Goal: Transaction & Acquisition: Purchase product/service

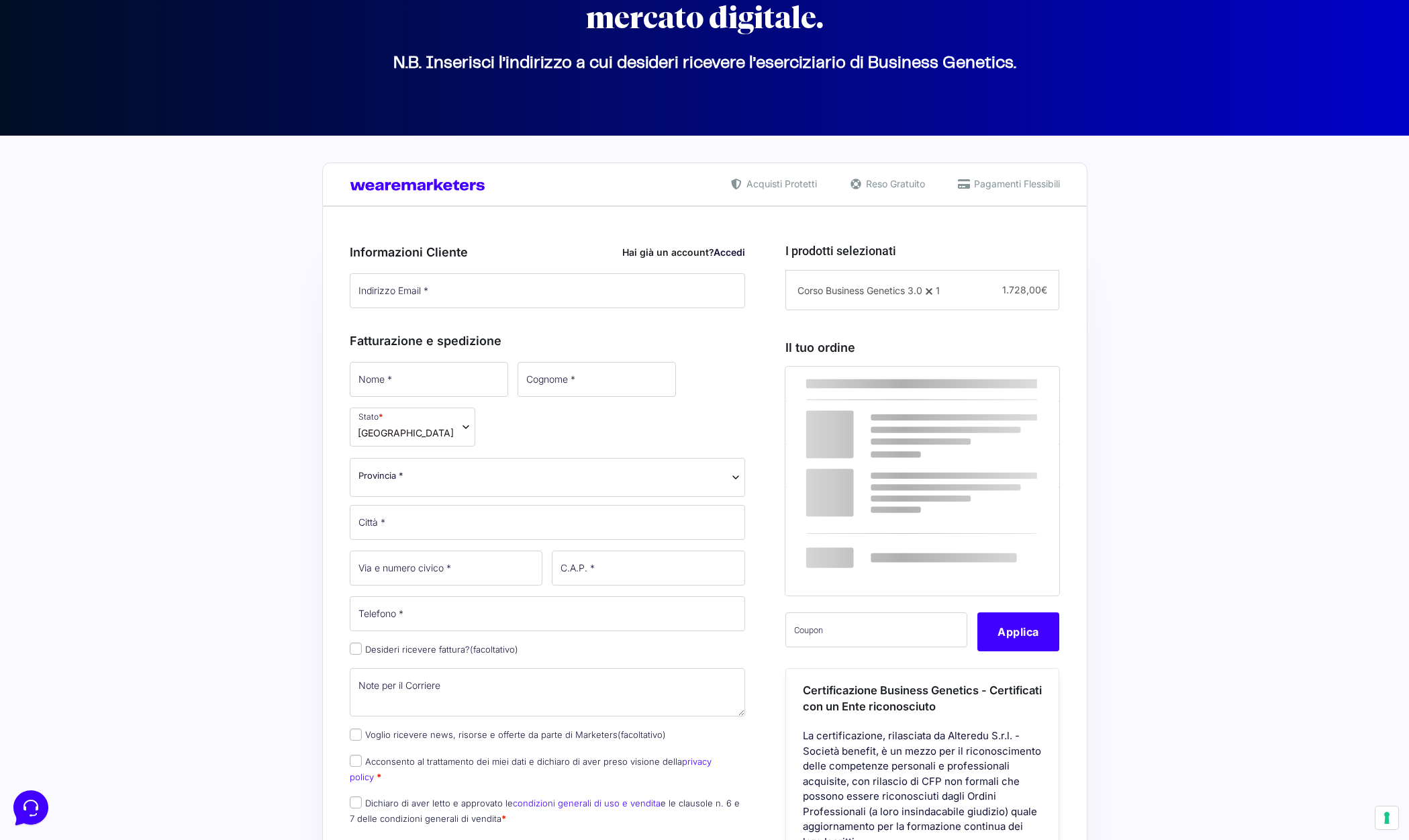
scroll to position [146, 0]
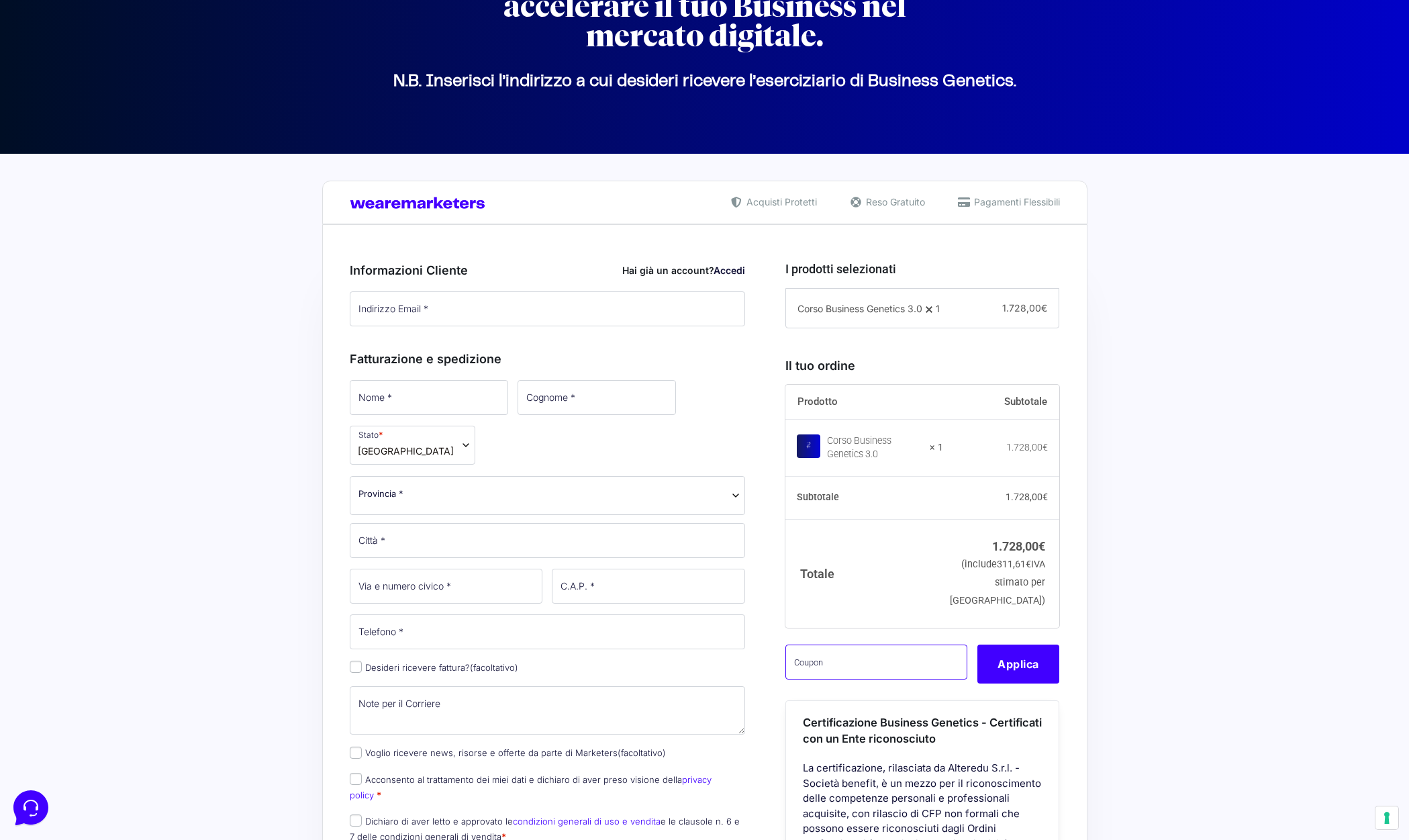
click at [929, 679] on input "text" at bounding box center [876, 661] width 182 height 35
paste input "CLIPRO200BG"
type input "CLIPRO200BG"
click at [1001, 683] on button "Applica" at bounding box center [1018, 663] width 82 height 39
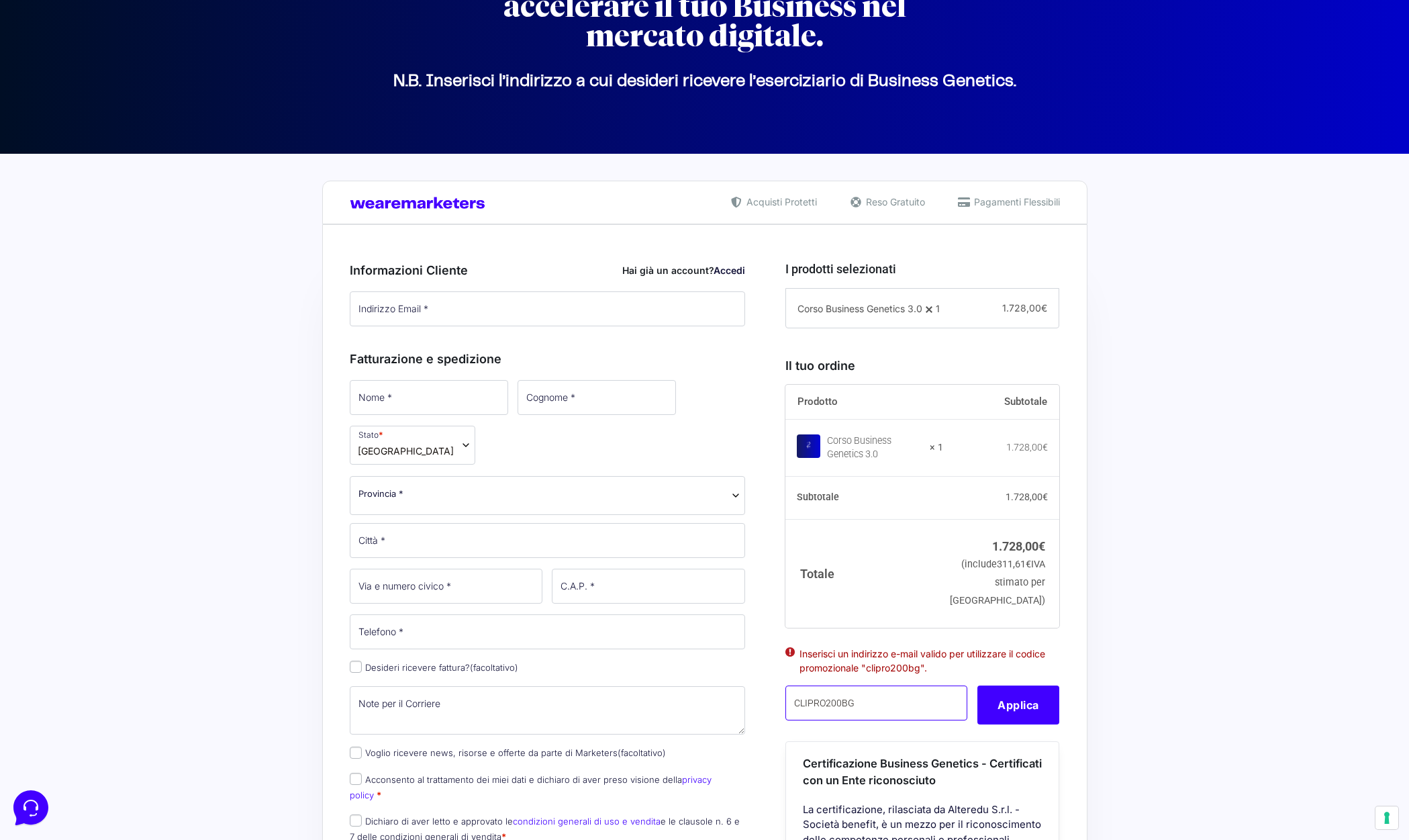
click at [886, 720] on input "CLIPRO200BG" at bounding box center [876, 703] width 182 height 35
click at [1211, 542] on div "Acquisti Protetti Reso Gratuito Pagamenti Flessibili Riepilogo Ordine 1.728,00 …" at bounding box center [704, 793] width 1409 height 1279
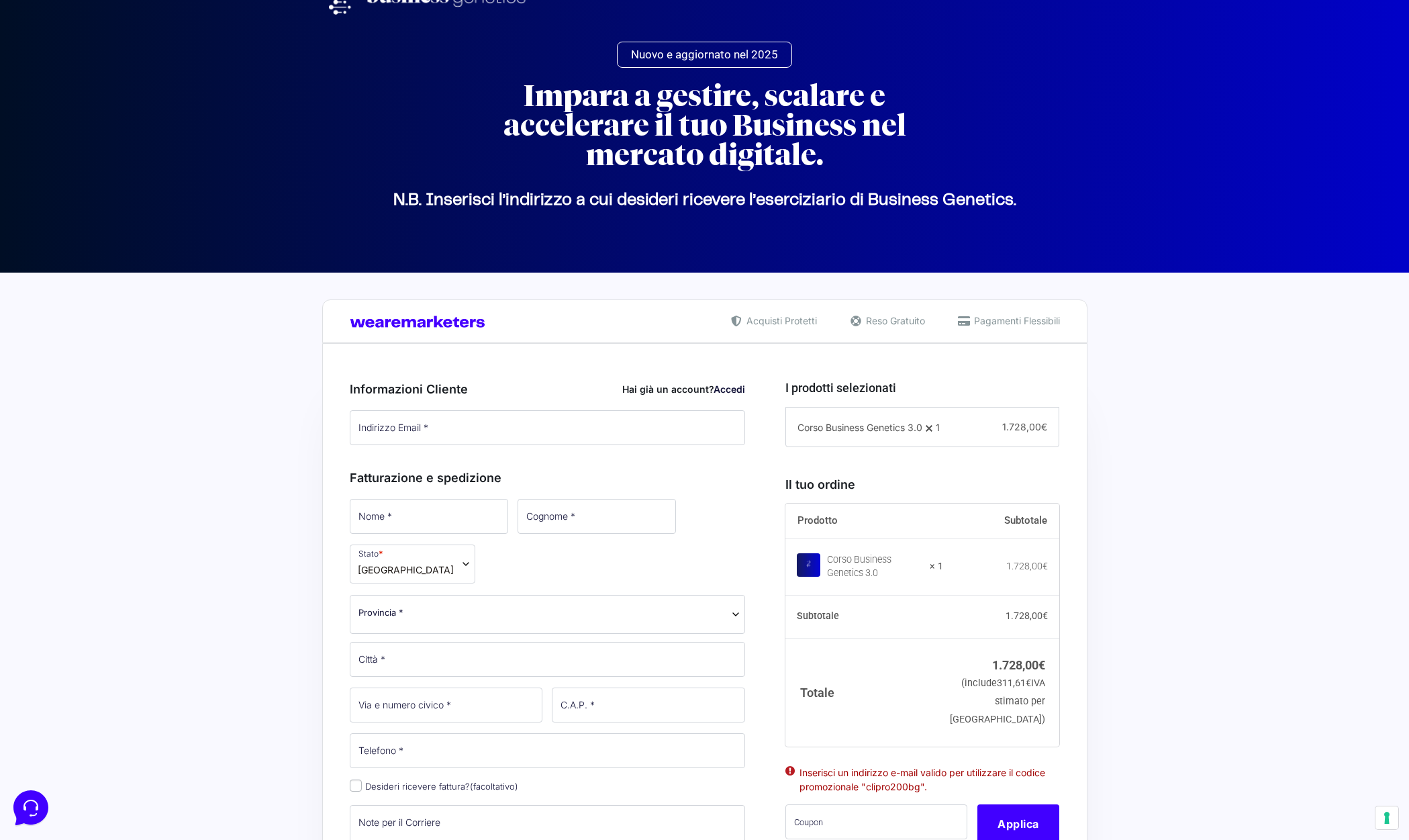
scroll to position [0, 0]
